Goal: Find specific page/section: Find specific page/section

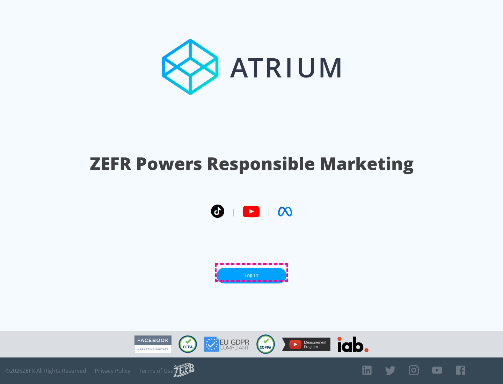
click at [251, 273] on link "Log In" at bounding box center [251, 276] width 70 height 16
